Goal: Find specific page/section: Find specific page/section

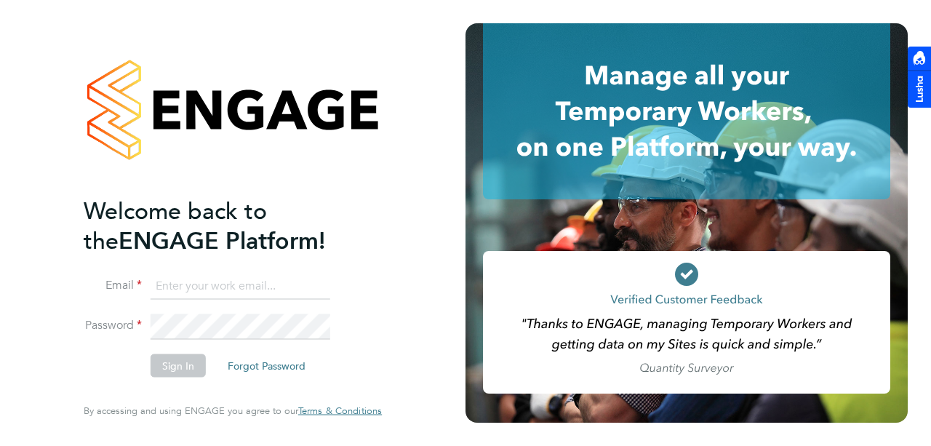
type input "[PERSON_NAME][EMAIL_ADDRESS][PERSON_NAME][DOMAIN_NAME]"
click at [180, 367] on button "Sign In" at bounding box center [178, 365] width 55 height 23
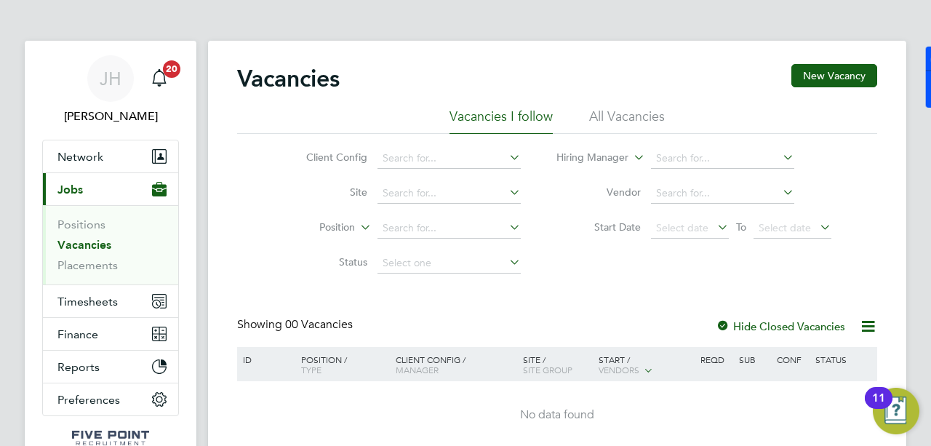
click at [86, 244] on link "Vacancies" at bounding box center [84, 245] width 54 height 14
